Goal: Check status: Check status

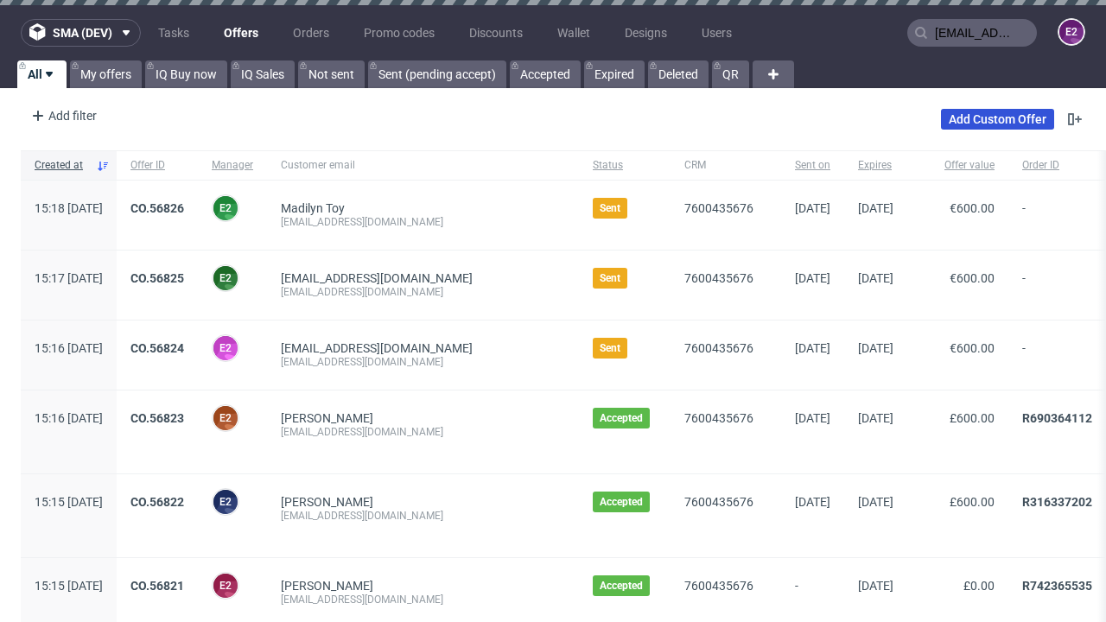
type input "[EMAIL_ADDRESS][DOMAIN_NAME]"
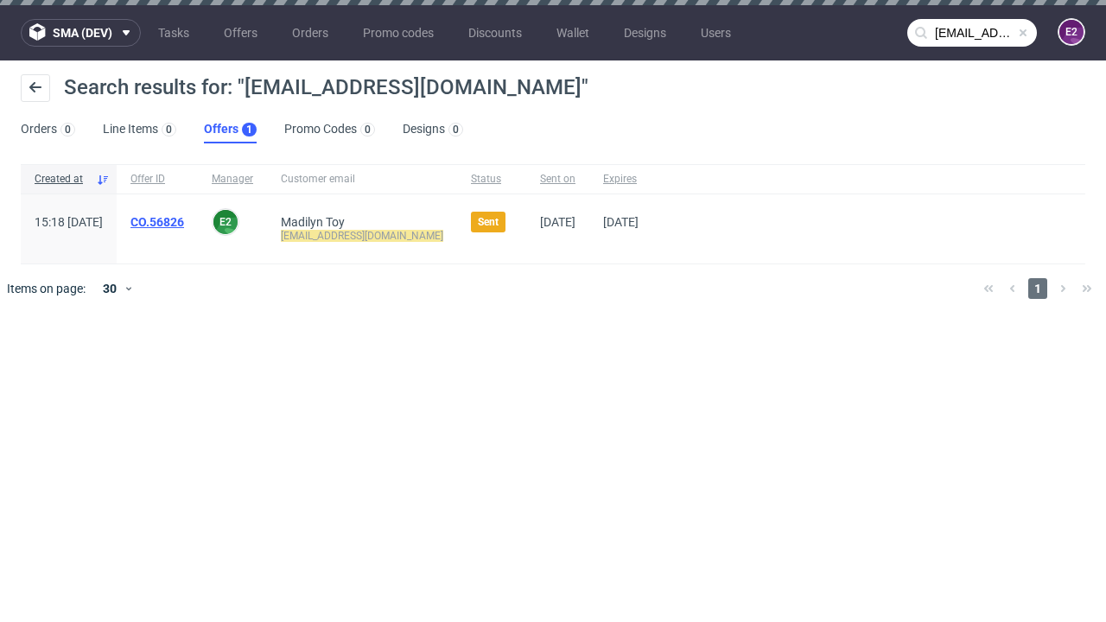
click at [230, 130] on link "Offers 1" at bounding box center [230, 130] width 53 height 28
click at [184, 222] on link "CO.56826" at bounding box center [157, 222] width 54 height 14
